Goal: Task Accomplishment & Management: Use online tool/utility

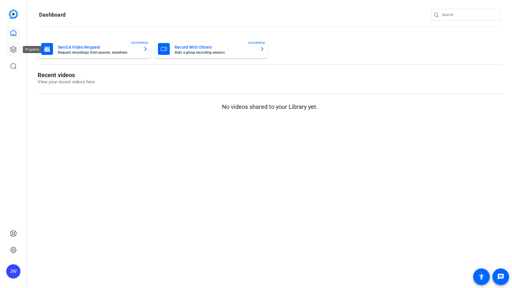
click at [9, 51] on link at bounding box center [13, 49] width 14 height 14
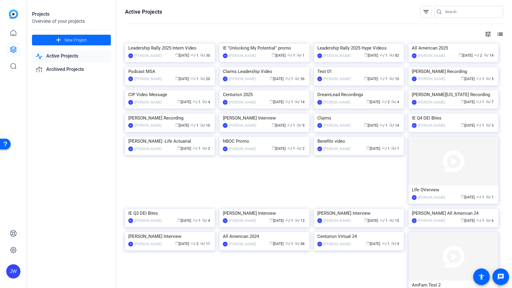
click at [88, 43] on span at bounding box center [71, 40] width 79 height 14
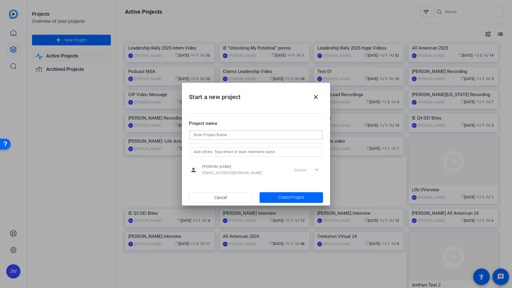
click at [218, 135] on input at bounding box center [256, 134] width 124 height 7
type input "Claims Leadership Conference"
click at [278, 198] on span "button" at bounding box center [291, 197] width 64 height 14
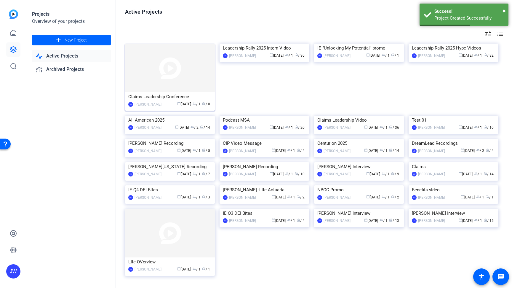
click at [144, 83] on img at bounding box center [170, 68] width 90 height 49
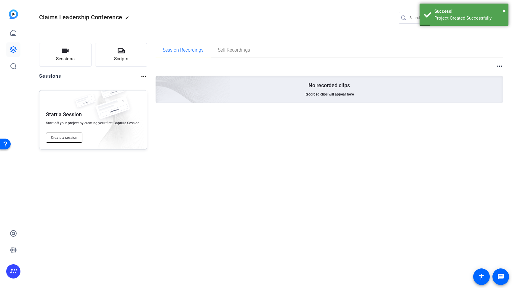
click at [68, 139] on span "Create a session" at bounding box center [64, 137] width 26 height 5
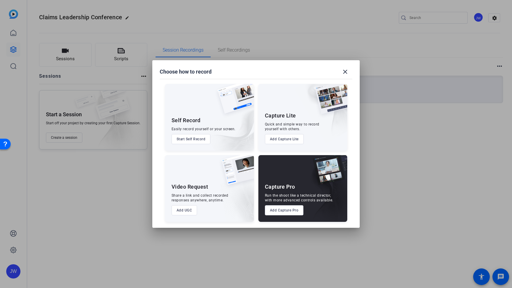
click at [273, 142] on button "Add Capture Lite" at bounding box center [284, 139] width 39 height 10
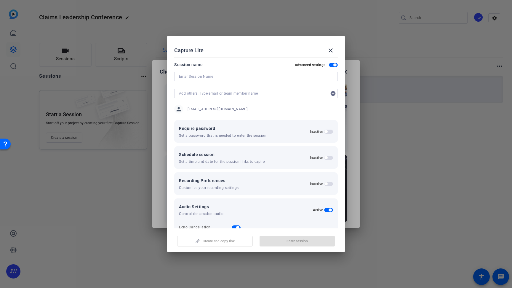
click at [213, 78] on input at bounding box center [256, 76] width 154 height 7
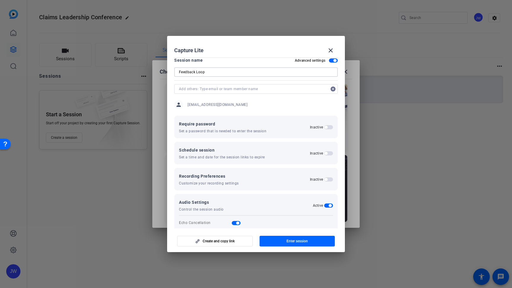
scroll to position [11, 0]
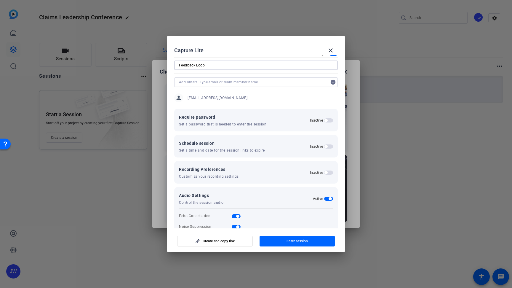
type input "Feedback Loop"
click at [325, 146] on span "button" at bounding box center [328, 146] width 9 height 4
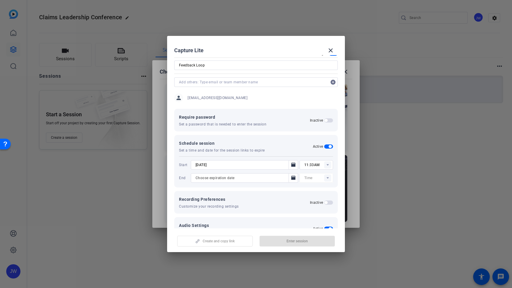
type input "12:00AM"
click at [324, 163] on rect at bounding box center [327, 164] width 7 height 7
click at [311, 186] on span "01:00PM" at bounding box center [308, 184] width 15 height 4
type input "01:00PM"
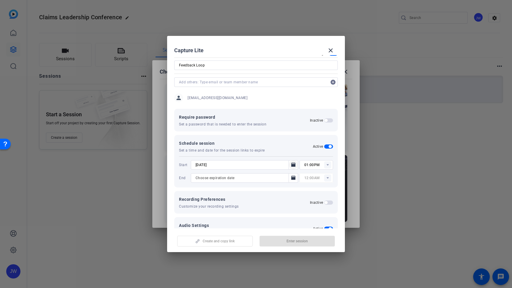
click at [291, 164] on icon "Open calendar" at bounding box center [293, 164] width 5 height 7
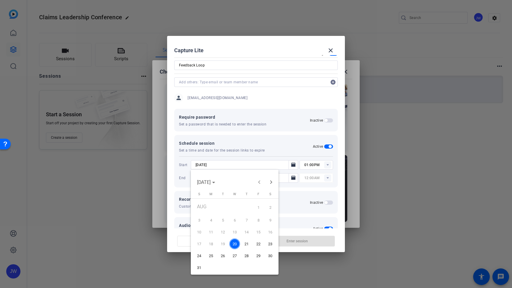
click at [257, 241] on span "22" at bounding box center [258, 243] width 11 height 11
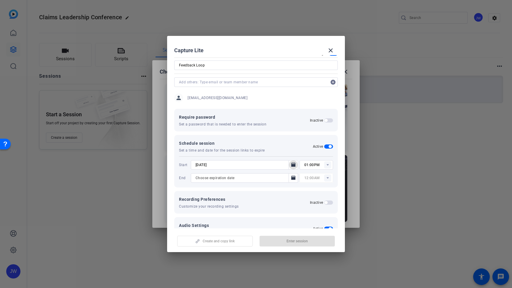
click at [324, 165] on rect at bounding box center [327, 164] width 7 height 7
click at [291, 148] on div "Schedule session Set a time and date for the session links to expire Active" at bounding box center [256, 145] width 154 height 13
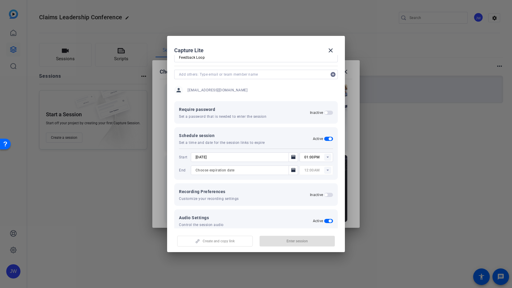
scroll to position [23, 0]
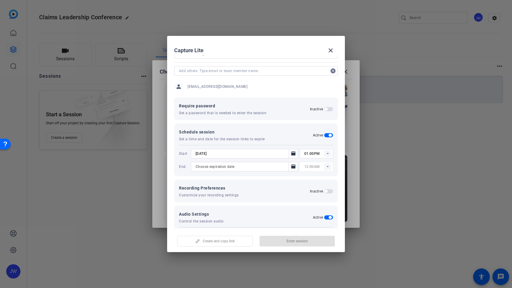
click at [324, 135] on span "button" at bounding box center [328, 135] width 9 height 4
type input "[DATE]"
type input "11:34AM"
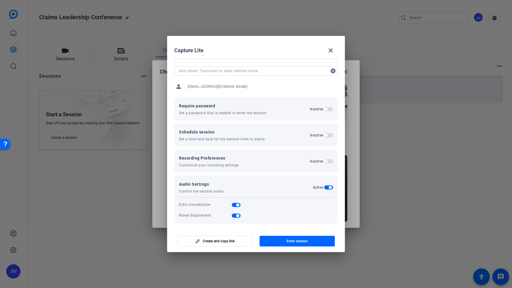
click at [325, 161] on span "button" at bounding box center [328, 161] width 9 height 4
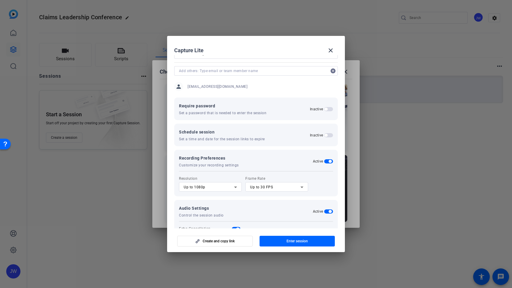
click at [284, 187] on div "Up to 30 FPS" at bounding box center [275, 186] width 50 height 7
click at [316, 186] on div at bounding box center [256, 144] width 512 height 288
click at [325, 161] on span "button" at bounding box center [328, 161] width 9 height 4
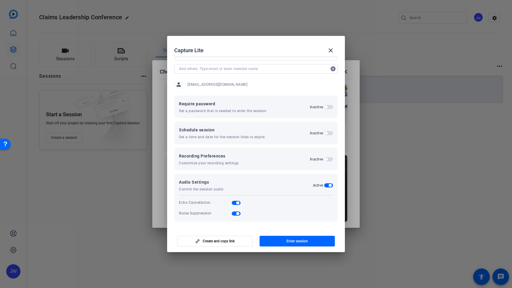
scroll to position [0, 0]
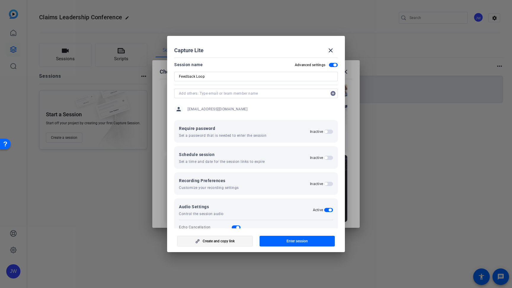
click at [213, 242] on span "Create and copy link" at bounding box center [219, 240] width 32 height 5
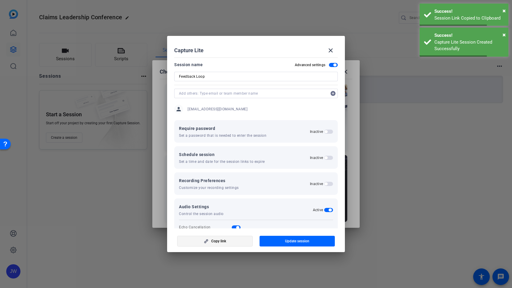
click at [225, 242] on span "Copy link" at bounding box center [218, 240] width 15 height 5
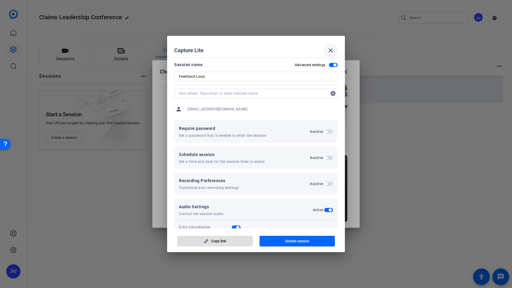
click at [331, 50] on mat-icon "close" at bounding box center [330, 50] width 7 height 7
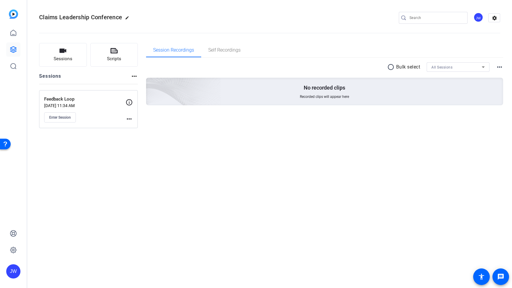
click at [132, 120] on mat-icon "more_horiz" at bounding box center [129, 118] width 7 height 7
click at [106, 122] on div at bounding box center [256, 144] width 512 height 288
click at [13, 33] on icon at bounding box center [13, 32] width 7 height 7
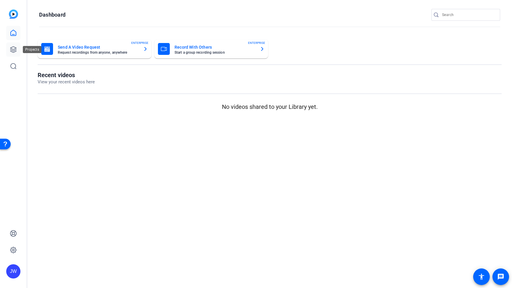
click at [14, 50] on icon at bounding box center [13, 49] width 7 height 7
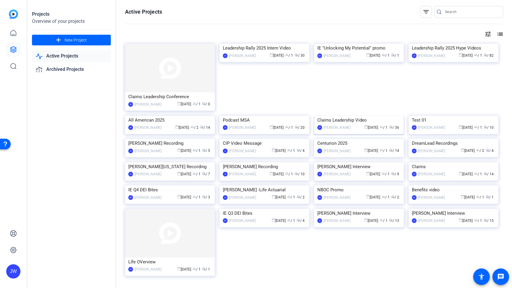
click at [336, 116] on img at bounding box center [359, 116] width 90 height 0
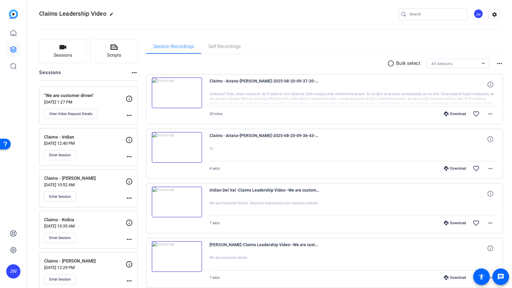
scroll to position [27, 0]
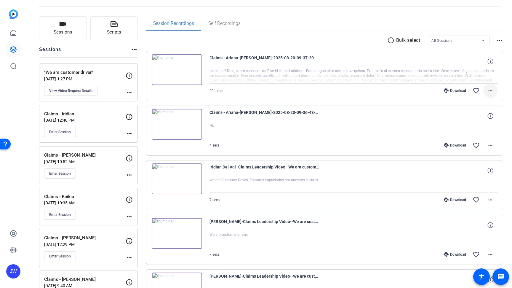
click at [487, 91] on mat-icon "more_horiz" at bounding box center [490, 90] width 7 height 7
click at [472, 118] on span "Download MP4" at bounding box center [472, 117] width 36 height 7
